Goal: Transaction & Acquisition: Book appointment/travel/reservation

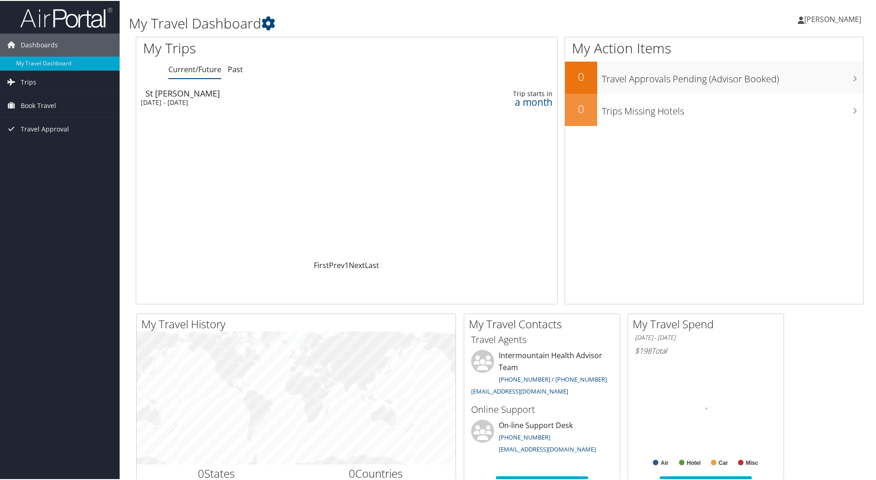
click at [44, 102] on span "Book Travel" at bounding box center [38, 104] width 35 height 23
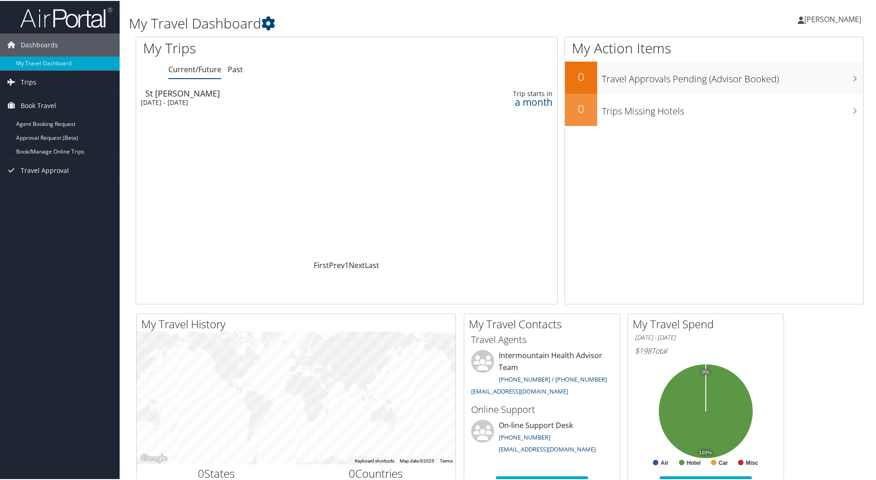
click at [818, 17] on span "[PERSON_NAME]" at bounding box center [832, 18] width 57 height 10
click at [38, 146] on link "Book/Manage Online Trips" at bounding box center [60, 151] width 120 height 14
click at [61, 149] on link "Book/Manage Online Trips" at bounding box center [60, 151] width 120 height 14
click at [67, 149] on link "Book/Manage Online Trips" at bounding box center [60, 151] width 120 height 14
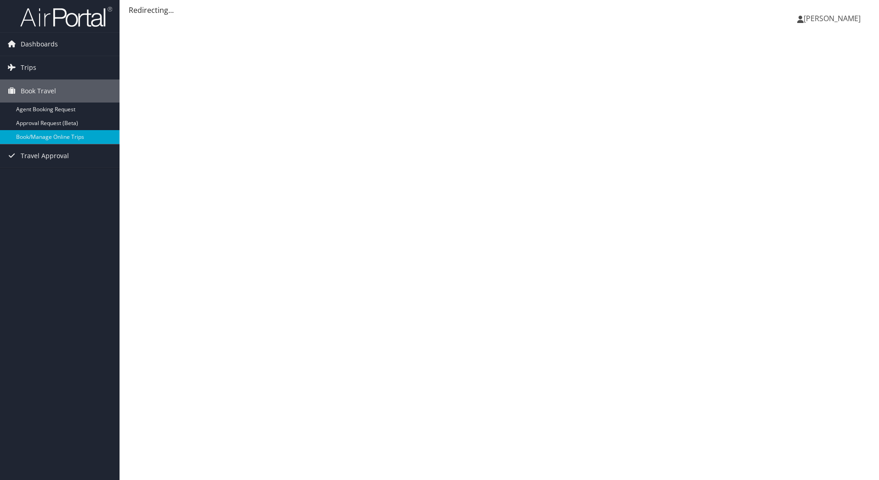
click at [823, 19] on span "[PERSON_NAME]" at bounding box center [832, 18] width 57 height 10
